Goal: Information Seeking & Learning: Learn about a topic

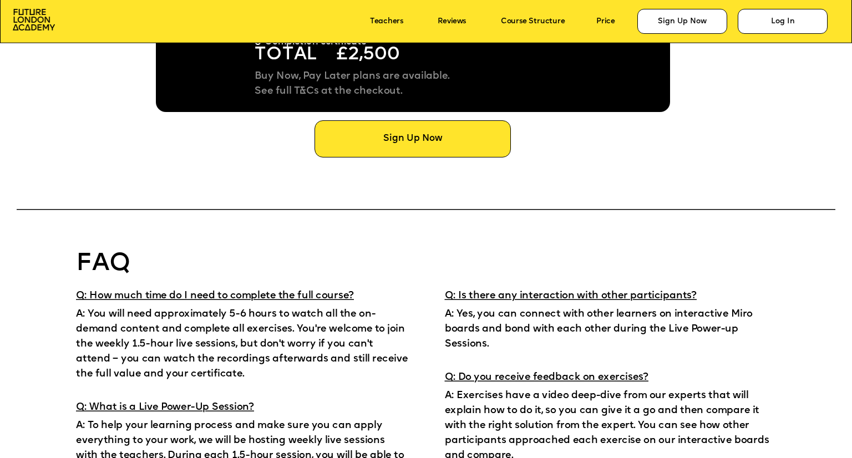
scroll to position [6878, 0]
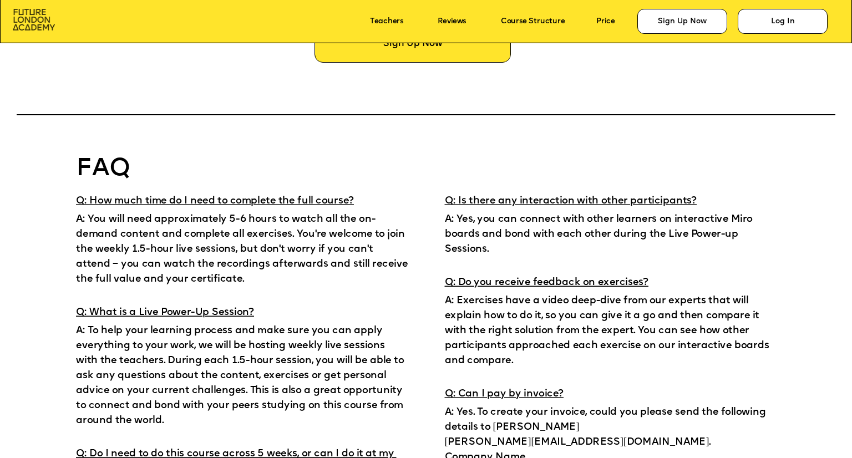
click at [40, 27] on img at bounding box center [34, 20] width 43 height 22
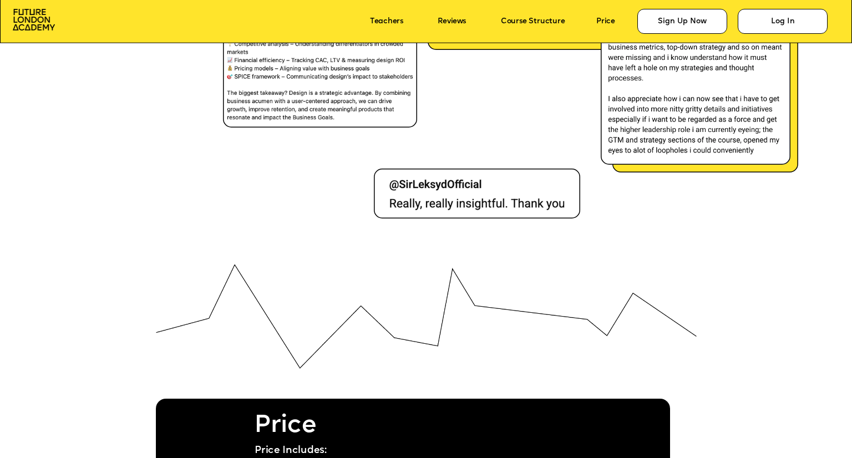
scroll to position [6157, 0]
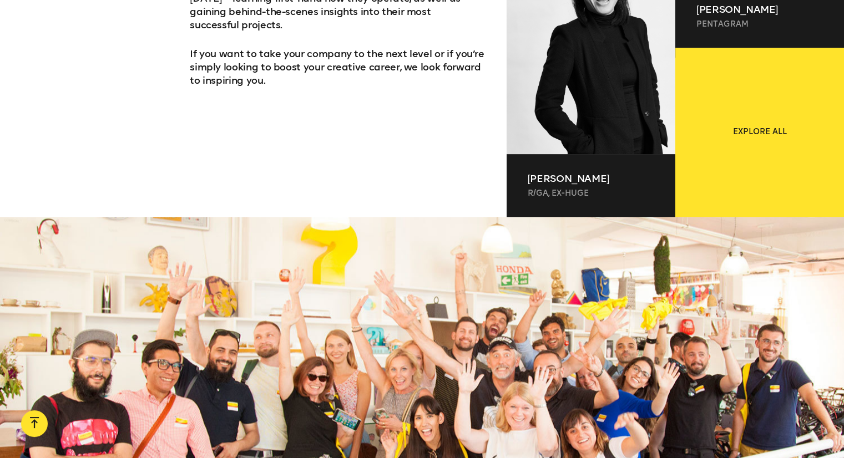
scroll to position [862, 0]
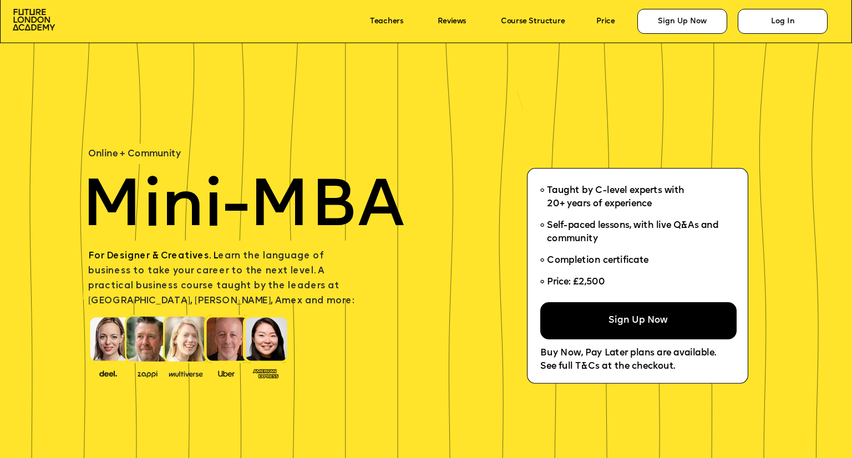
scroll to position [227, 0]
click at [42, 27] on img at bounding box center [34, 20] width 43 height 22
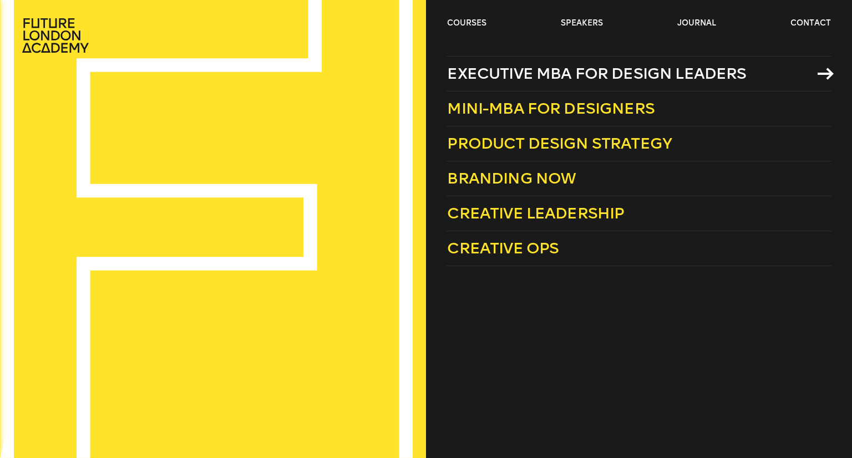
click at [529, 76] on span "Executive MBA for Design Leaders" at bounding box center [596, 73] width 299 height 18
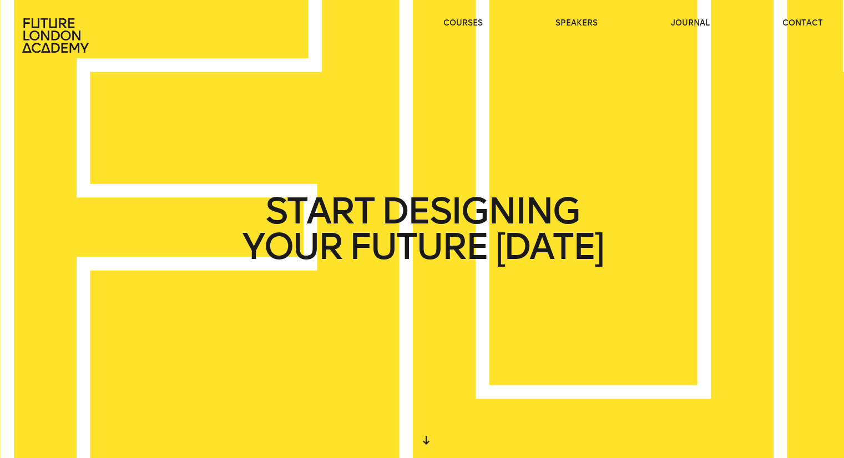
click at [327, 156] on div "START DESIGNING YOUR FUTURE TODAY" at bounding box center [422, 229] width 844 height 458
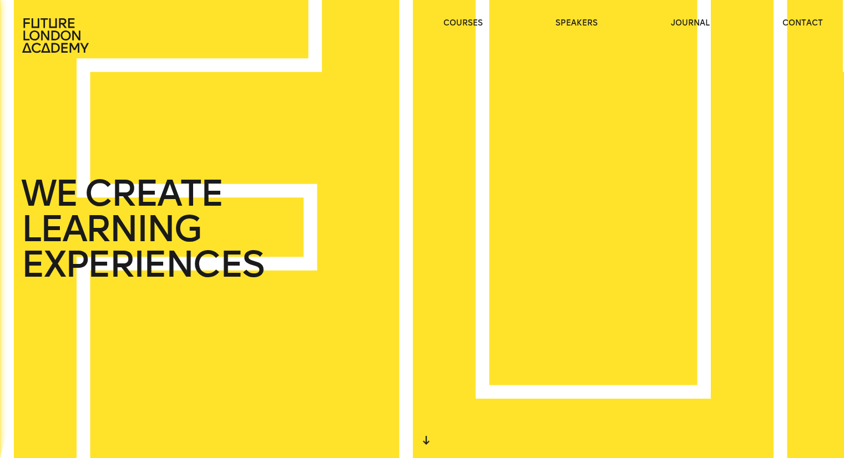
click at [333, 65] on div "WE CREATE LEARNING EXPERIENCES" at bounding box center [422, 229] width 844 height 458
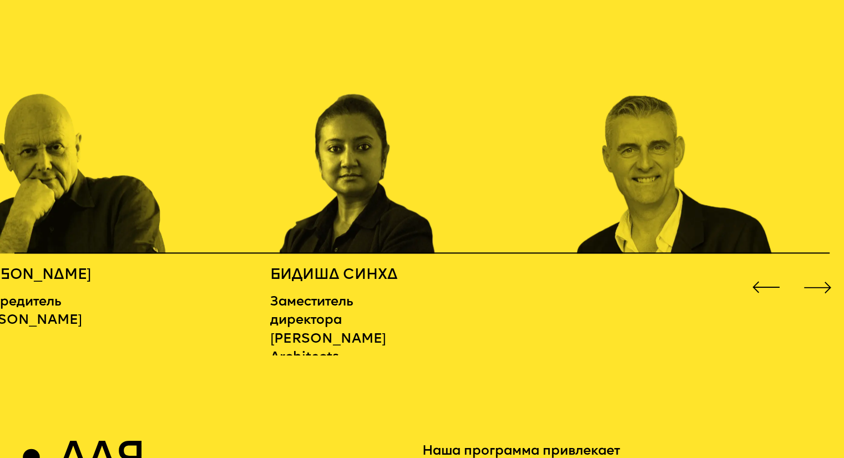
scroll to position [1387, 0]
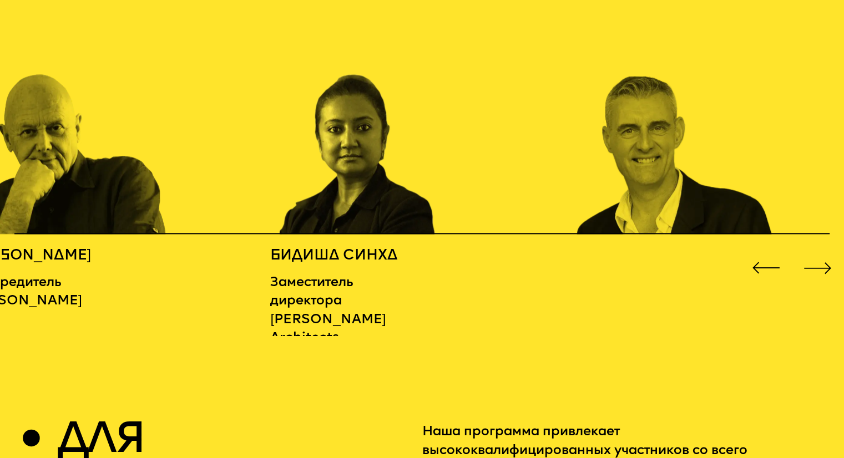
click at [830, 285] on div "Следующий слайд" at bounding box center [817, 268] width 34 height 34
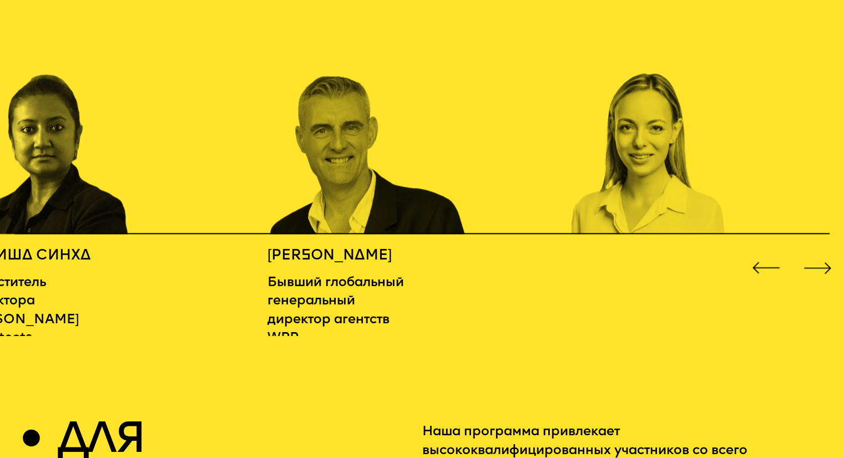
click at [383, 318] on font "Бывший глобальный генеральный директор агентств WPP" at bounding box center [335, 310] width 136 height 69
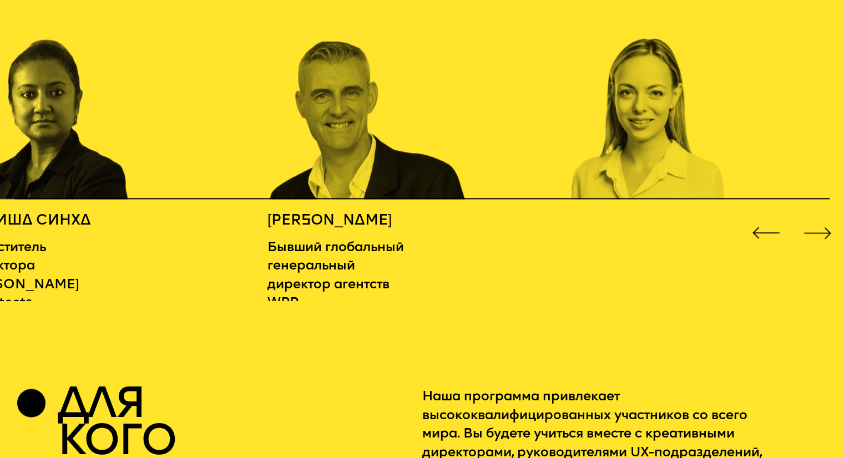
scroll to position [1331, 0]
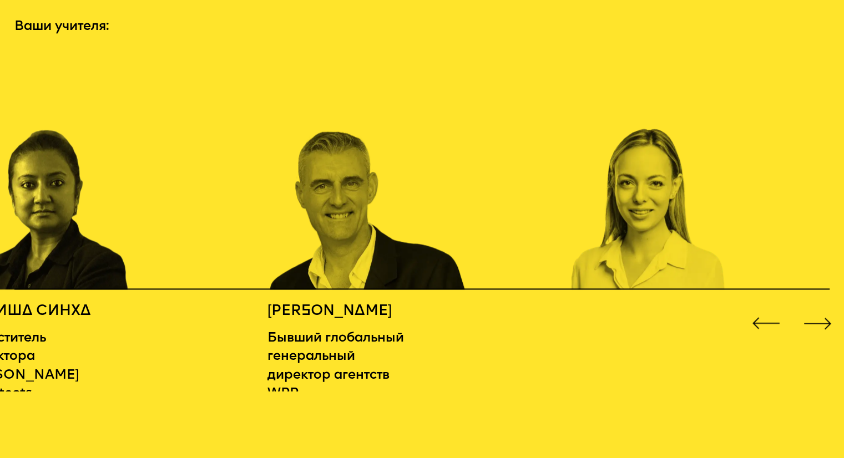
click at [817, 338] on div "Следующий слайд" at bounding box center [817, 324] width 34 height 34
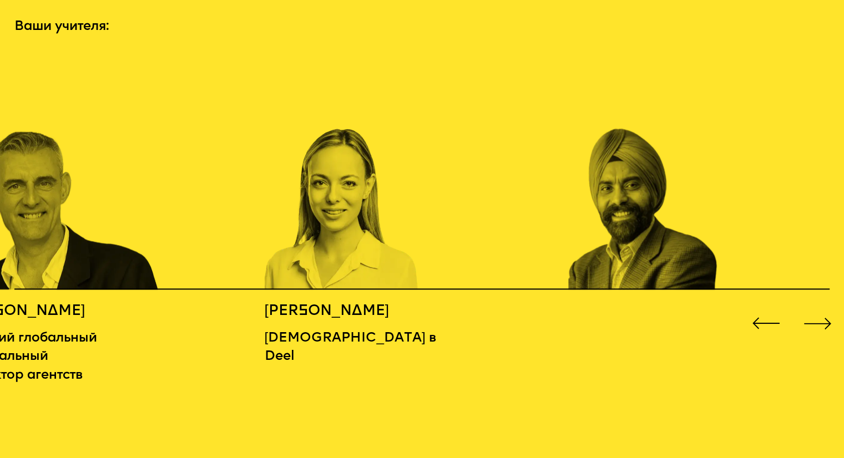
click at [817, 338] on div "Следующий слайд" at bounding box center [817, 324] width 34 height 34
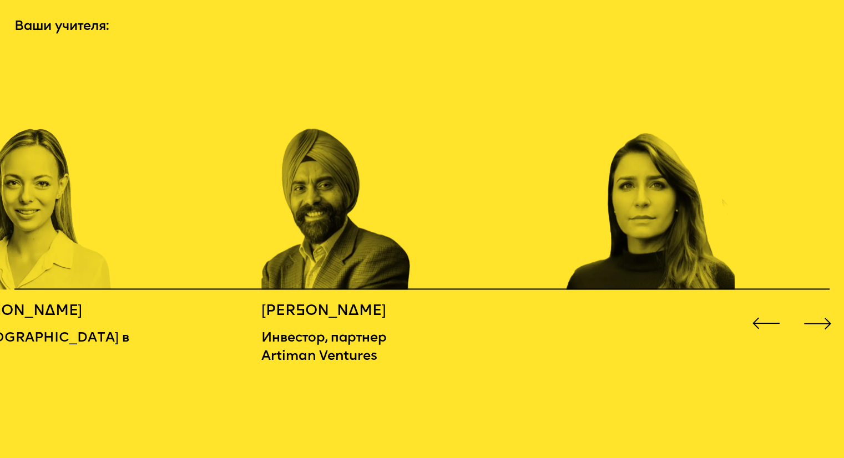
click at [817, 338] on div "Следующий слайд" at bounding box center [817, 324] width 34 height 34
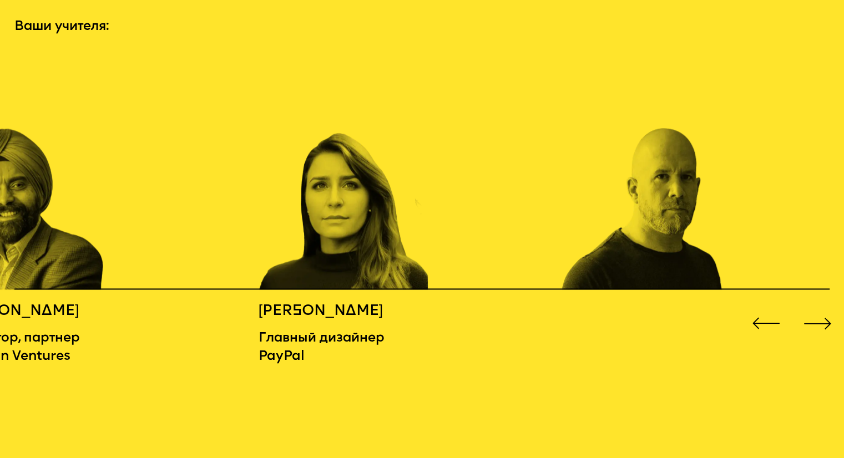
click at [817, 338] on div "Следующий слайд" at bounding box center [817, 324] width 34 height 34
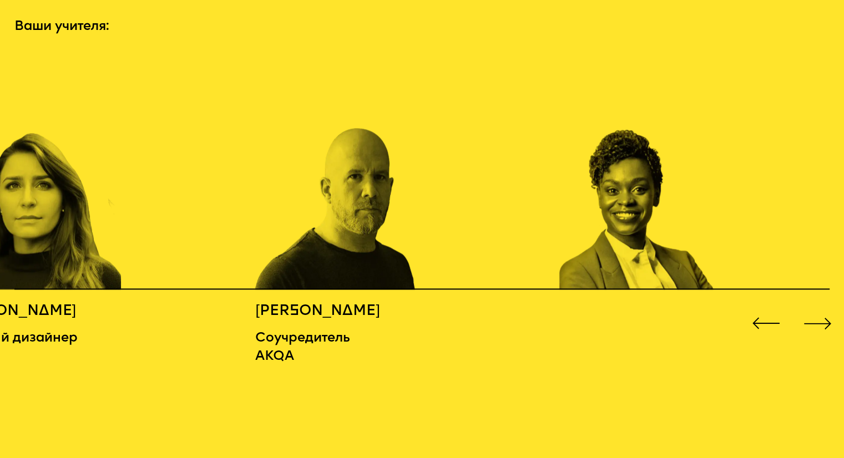
click at [817, 338] on div "Следующий слайд" at bounding box center [817, 324] width 34 height 34
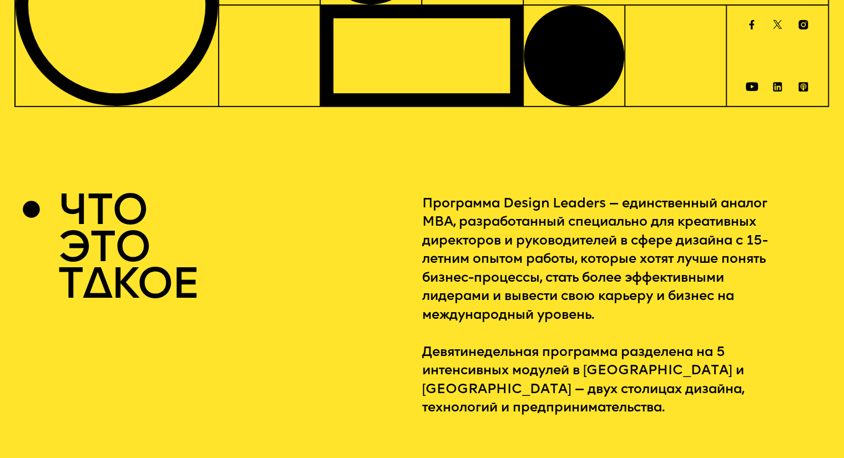
scroll to position [0, 0]
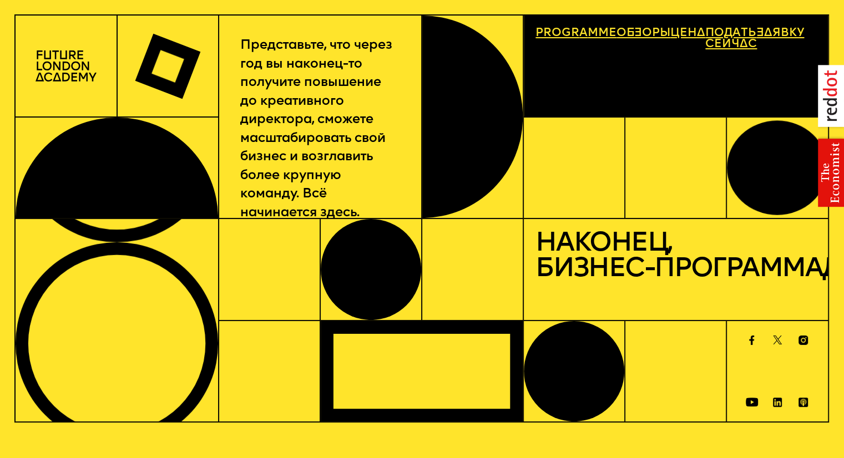
click at [87, 80] on img at bounding box center [65, 65] width 61 height 31
